Goal: Ask a question

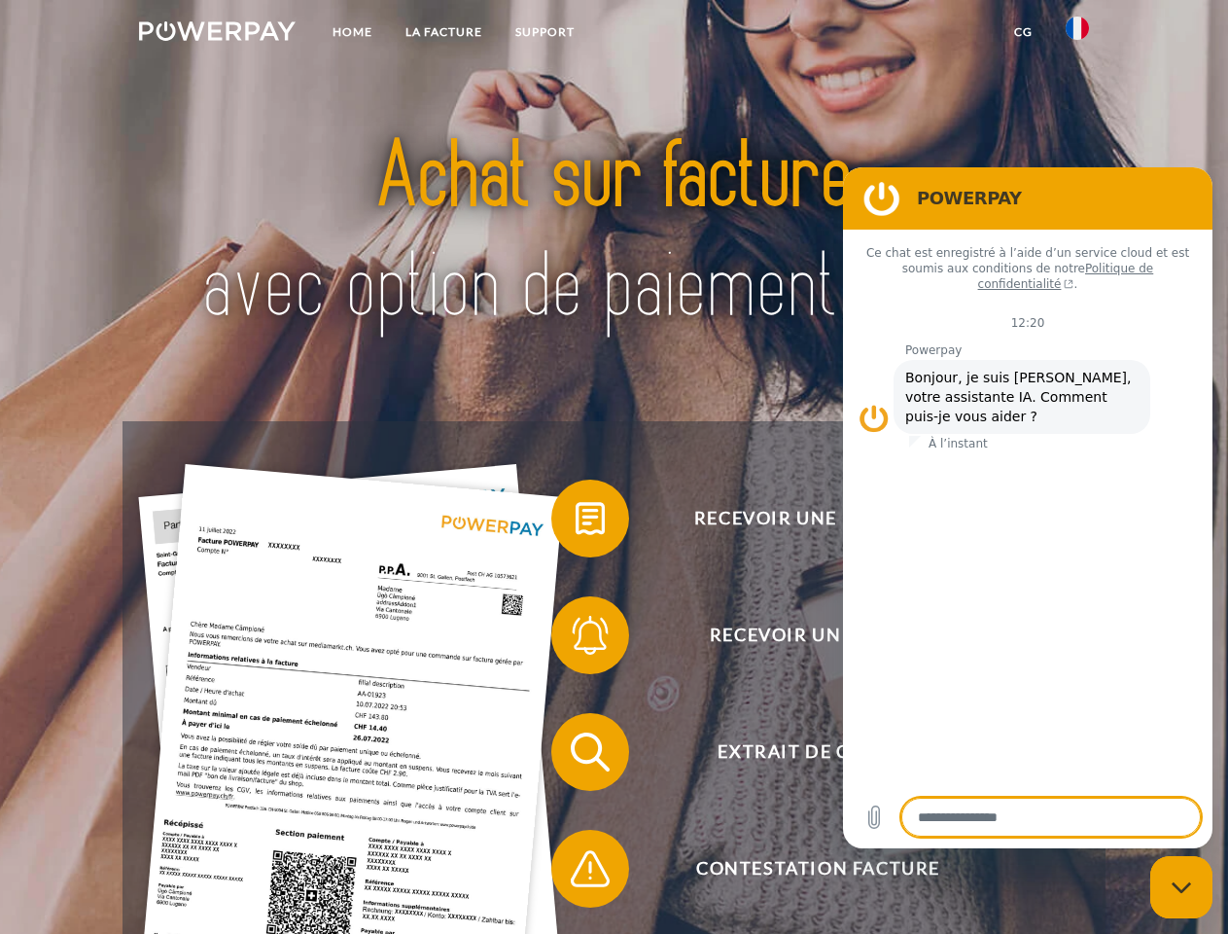
click at [217, 34] on img at bounding box center [217, 30] width 157 height 19
click at [1077, 34] on img at bounding box center [1077, 28] width 23 height 23
click at [1023, 32] on link "CG" at bounding box center [1024, 32] width 52 height 35
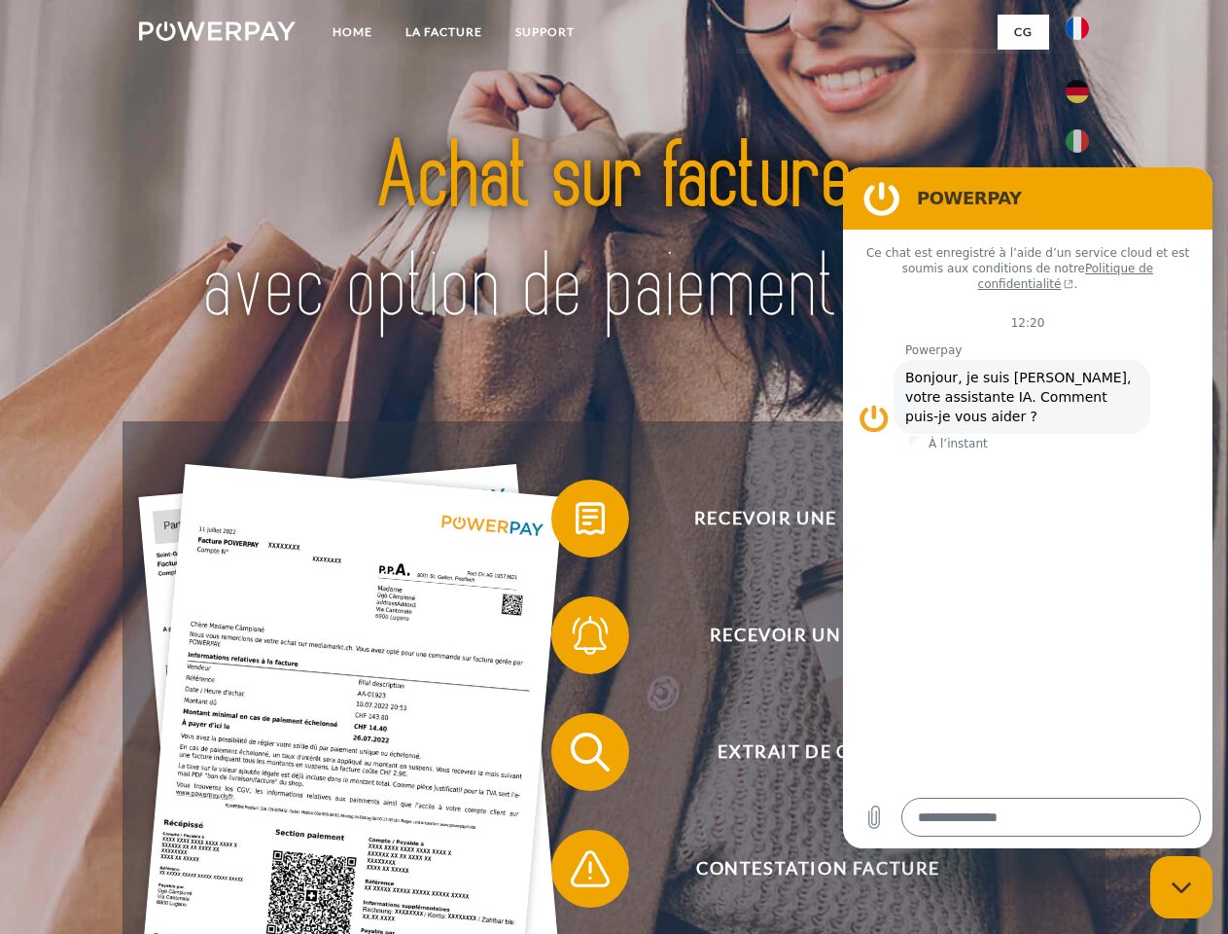
click at [576, 522] on span at bounding box center [560, 518] width 97 height 97
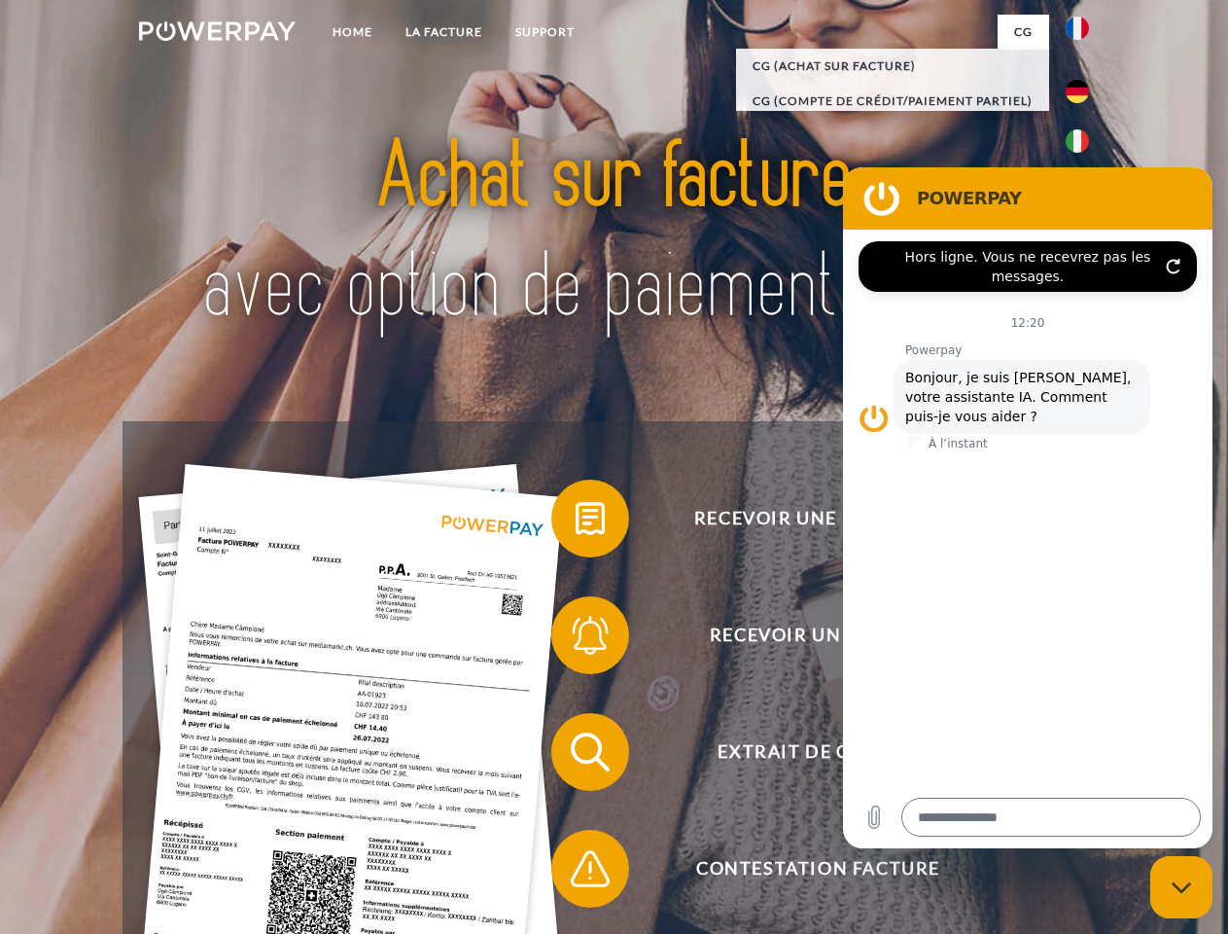
click at [576, 639] on span at bounding box center [560, 634] width 97 height 97
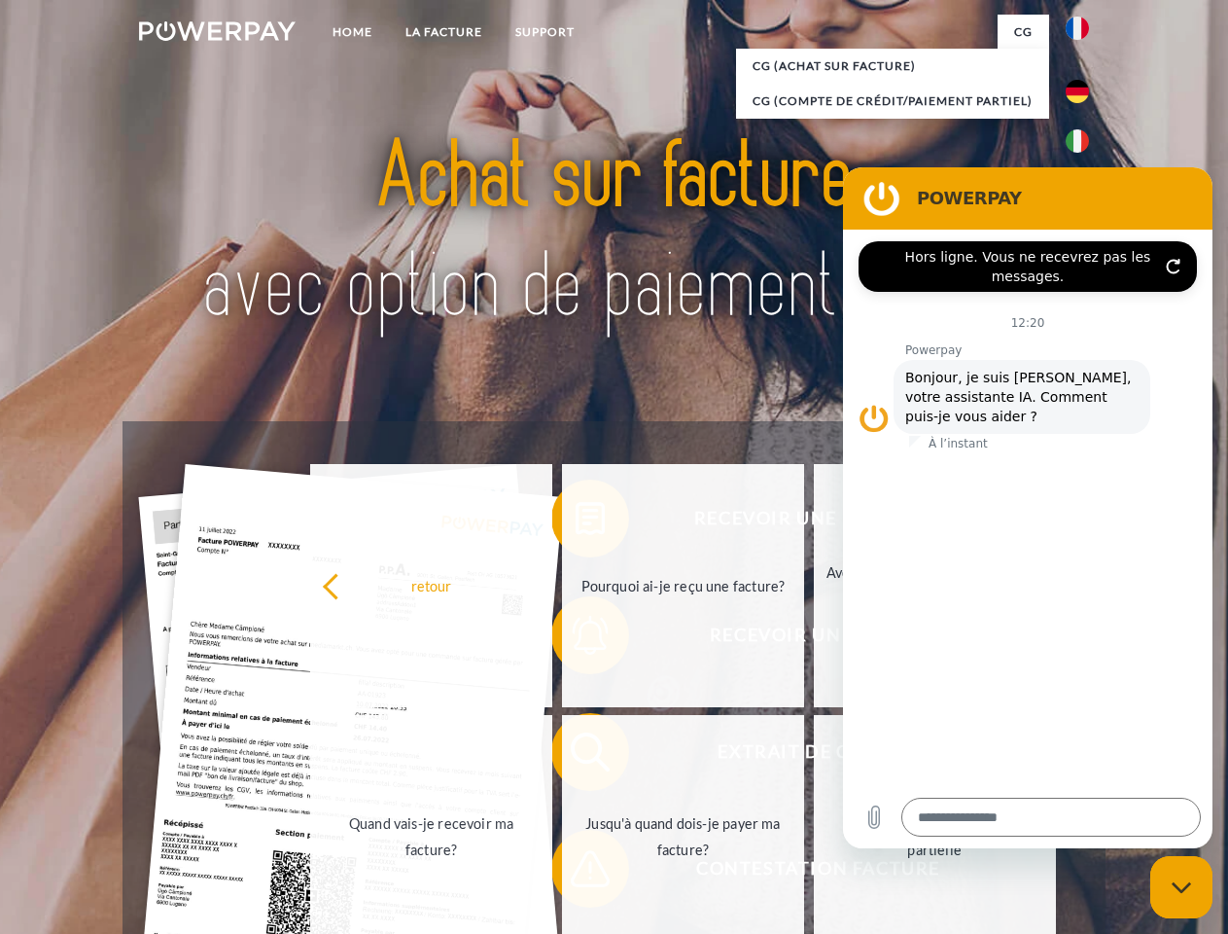
click at [576, 756] on link "Jusqu'à quand dois-je payer ma facture?" at bounding box center [683, 836] width 242 height 243
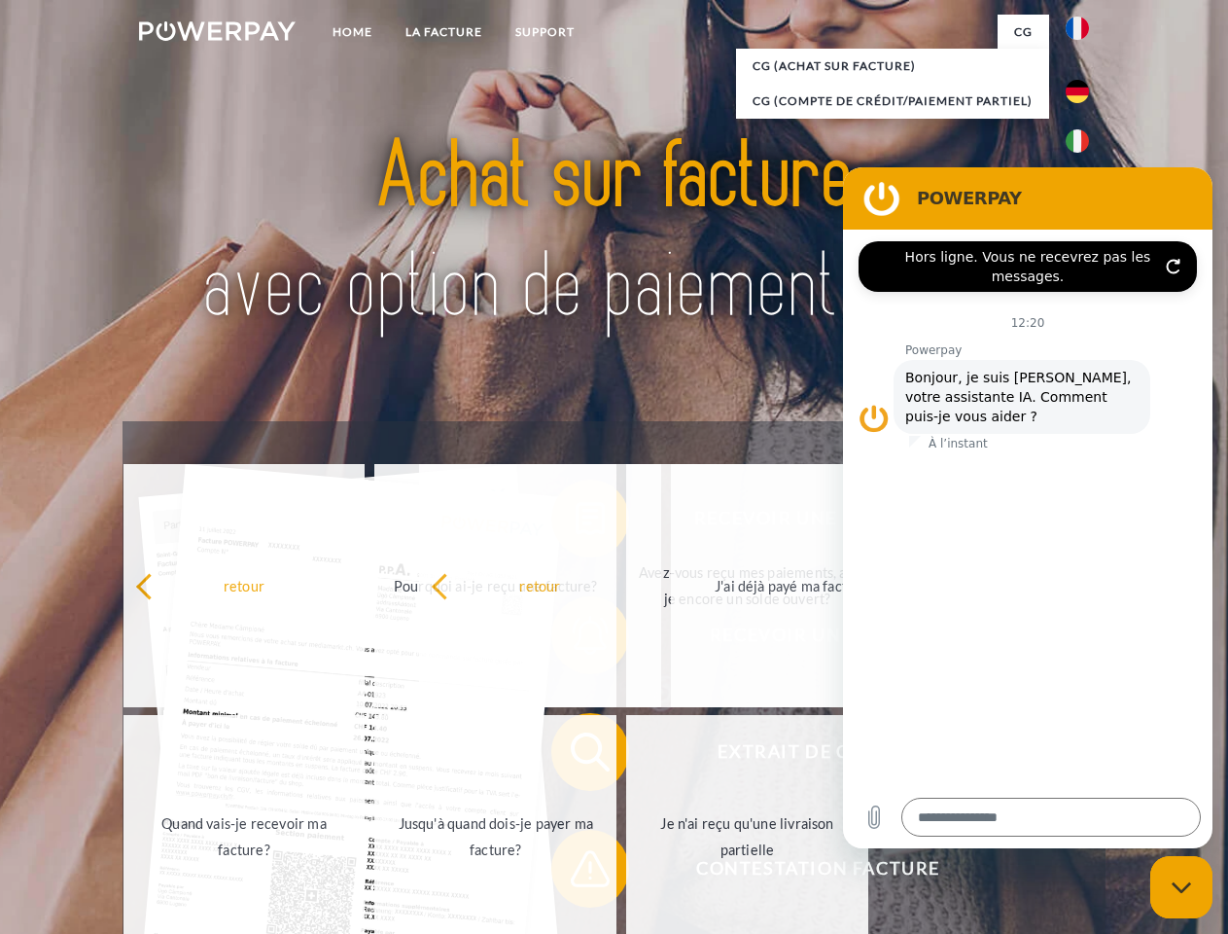
click at [576, 872] on span at bounding box center [560, 868] width 97 height 97
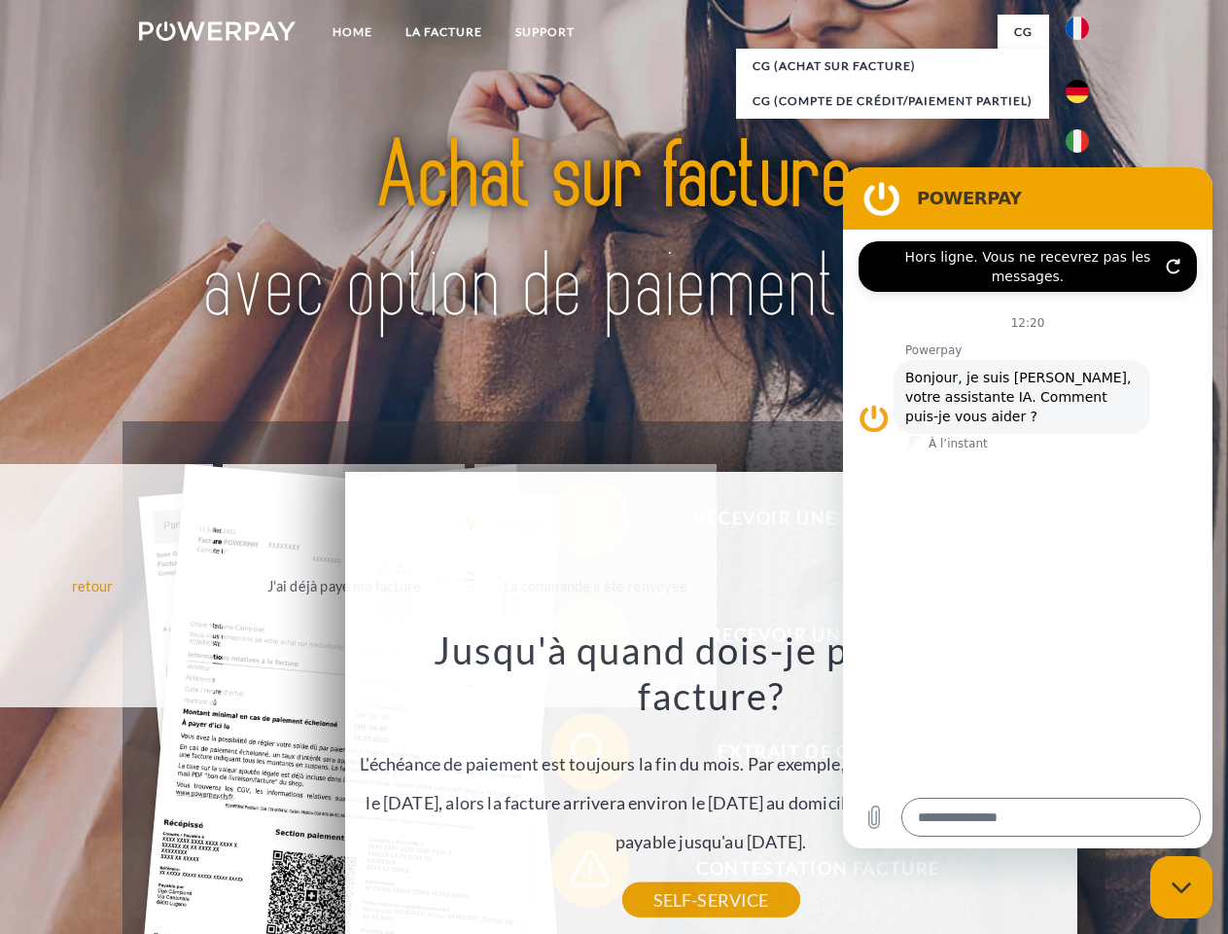
click at [1182, 887] on icon "Fermer la fenêtre de messagerie" at bounding box center [1182, 887] width 20 height 13
type textarea "*"
